Goal: Transaction & Acquisition: Book appointment/travel/reservation

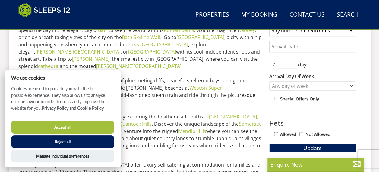
scroll to position [244, 0]
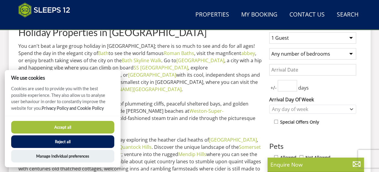
click at [73, 123] on button "Accept all" at bounding box center [62, 127] width 103 height 13
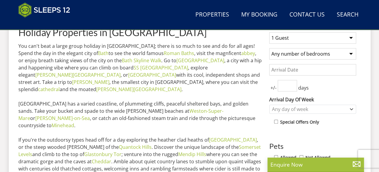
click at [342, 41] on select "1 Guest 2 Guests 3 Guests 4 Guests 5 Guests 6 Guests 7 Guests 8 Guests 9 Guests…" at bounding box center [312, 37] width 87 height 11
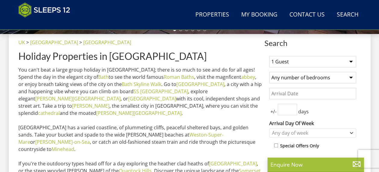
scroll to position [224, 0]
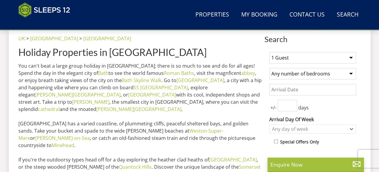
click at [340, 60] on select "1 Guest 2 Guests 3 Guests 4 Guests 5 Guests 6 Guests 7 Guests 8 Guests 9 Guests…" at bounding box center [312, 57] width 87 height 11
select select "11"
click at [269, 52] on select "1 Guest 2 Guests 3 Guests 4 Guests 5 Guests 6 Guests 7 Guests 8 Guests 9 Guests…" at bounding box center [312, 57] width 87 height 11
click at [318, 73] on select "Any number of bedrooms 4 Bedrooms 5 Bedrooms 6 Bedrooms 7 Bedrooms 8 Bedrooms 9…" at bounding box center [312, 73] width 87 height 11
select select "5"
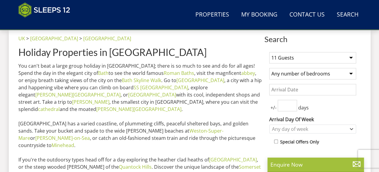
click at [269, 68] on select "Any number of bedrooms 4 Bedrooms 5 Bedrooms 6 Bedrooms 7 Bedrooms 8 Bedrooms 9…" at bounding box center [312, 73] width 87 height 11
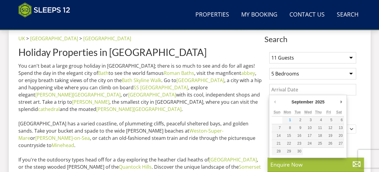
click at [321, 93] on input "Date" at bounding box center [312, 89] width 87 height 11
type input "[DATE]"
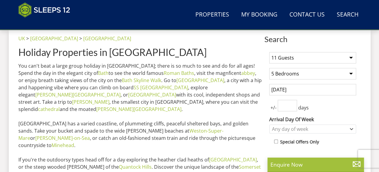
click at [283, 105] on input "number" at bounding box center [286, 105] width 19 height 11
click at [292, 102] on input "1" at bounding box center [286, 105] width 19 height 11
click at [292, 102] on input "2" at bounding box center [286, 105] width 19 height 11
type input "3"
click at [292, 102] on input "3" at bounding box center [286, 105] width 19 height 11
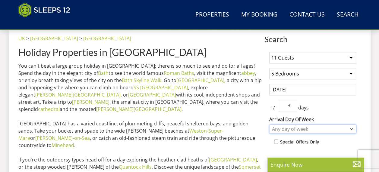
click at [319, 128] on div "Any day of week" at bounding box center [309, 129] width 78 height 7
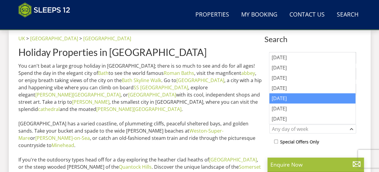
click at [314, 100] on div "[DATE]" at bounding box center [312, 98] width 86 height 10
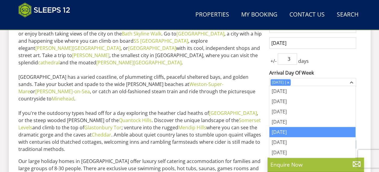
scroll to position [278, 0]
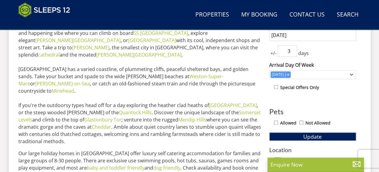
click at [286, 122] on label "Allowed" at bounding box center [288, 123] width 16 height 7
click at [278, 122] on input "Allowed" at bounding box center [276, 123] width 4 height 4
checkbox input "true"
click at [293, 134] on button "Update" at bounding box center [312, 137] width 87 height 8
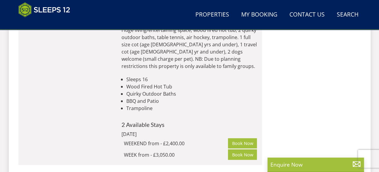
scroll to position [2913, 0]
